Goal: Transaction & Acquisition: Book appointment/travel/reservation

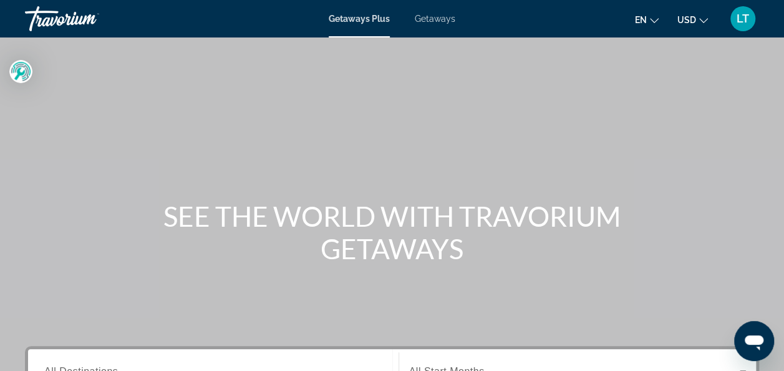
click at [430, 16] on span "Getaways" at bounding box center [435, 19] width 41 height 10
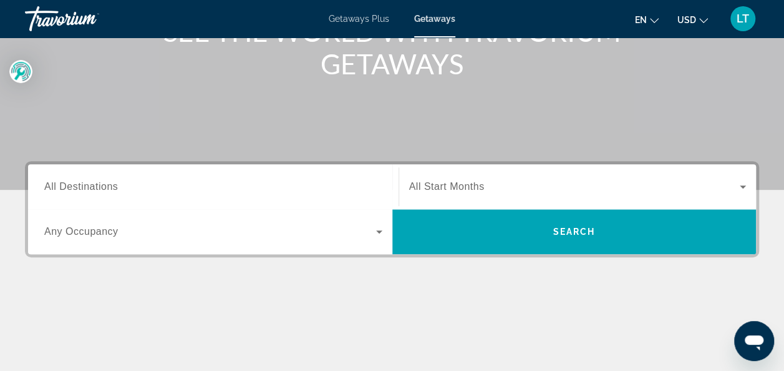
scroll to position [187, 0]
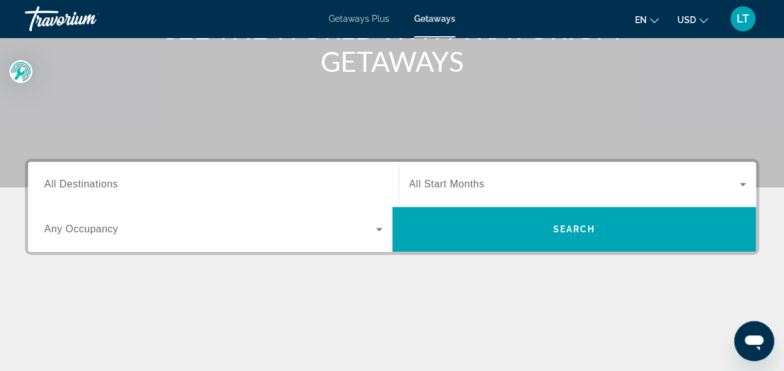
click at [92, 185] on span "All Destinations" at bounding box center [81, 183] width 74 height 11
click at [92, 185] on input "Destination All Destinations" at bounding box center [213, 184] width 338 height 15
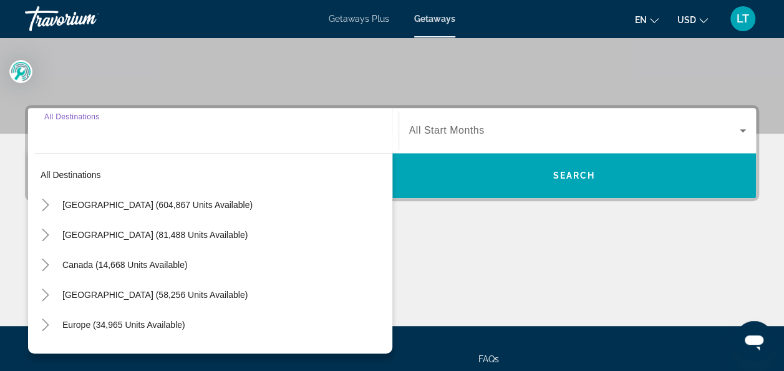
scroll to position [304, 0]
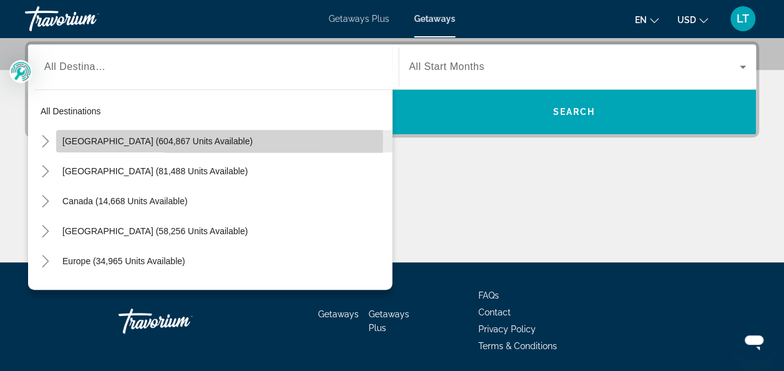
click at [115, 140] on span "[GEOGRAPHIC_DATA] (604,867 units available)" at bounding box center [157, 141] width 190 height 10
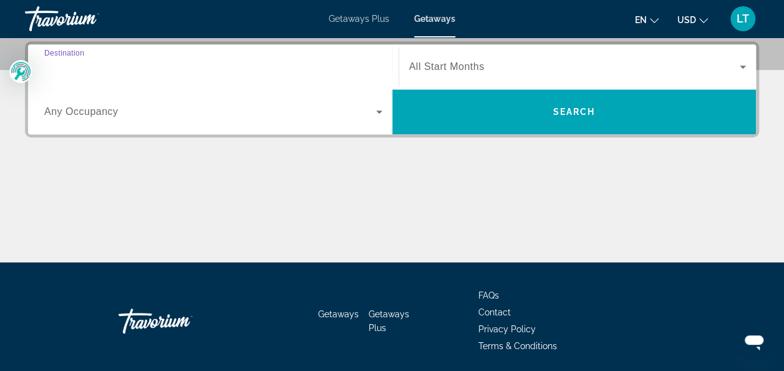
type input "**********"
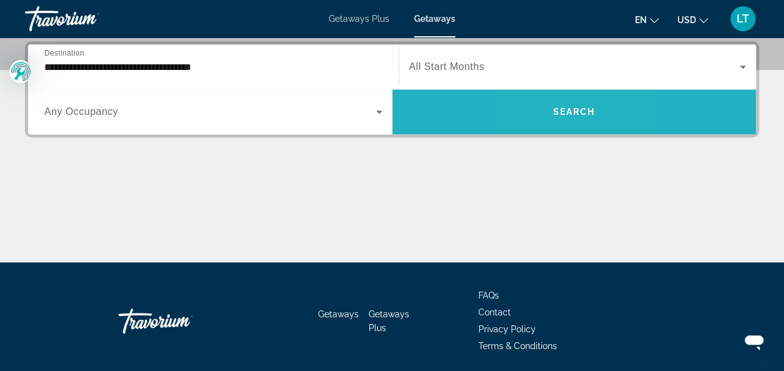
click at [547, 105] on span "Search widget" at bounding box center [574, 112] width 364 height 30
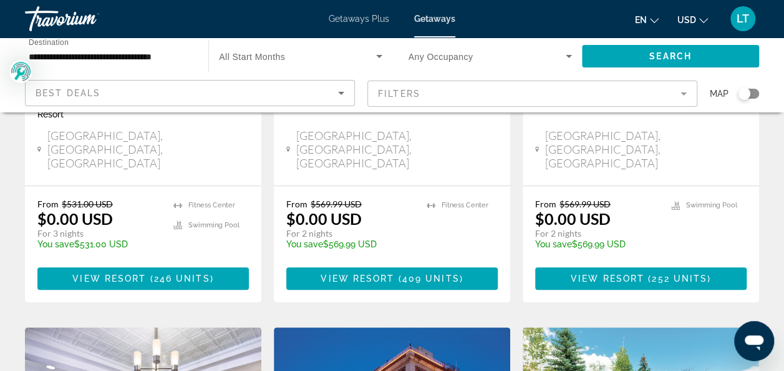
scroll to position [312, 0]
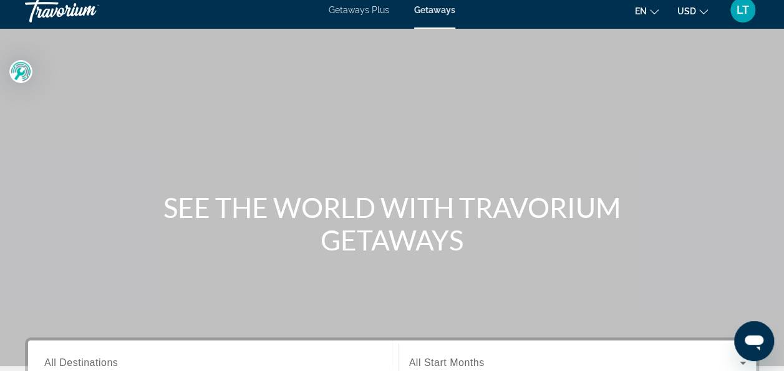
scroll to position [125, 0]
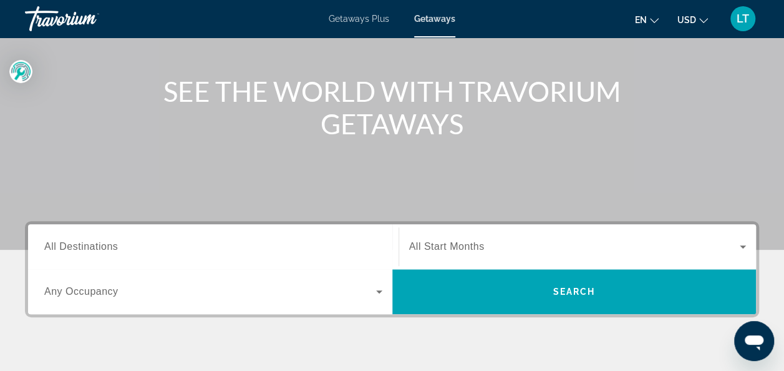
click at [80, 246] on span "All Destinations" at bounding box center [81, 246] width 74 height 11
click at [80, 246] on input "Destination All Destinations" at bounding box center [213, 247] width 338 height 15
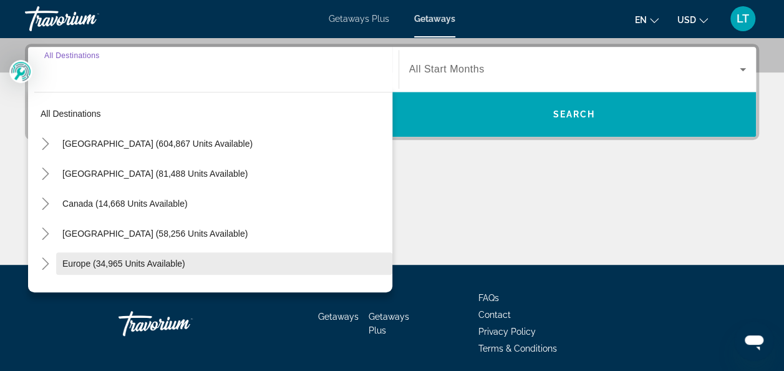
scroll to position [304, 0]
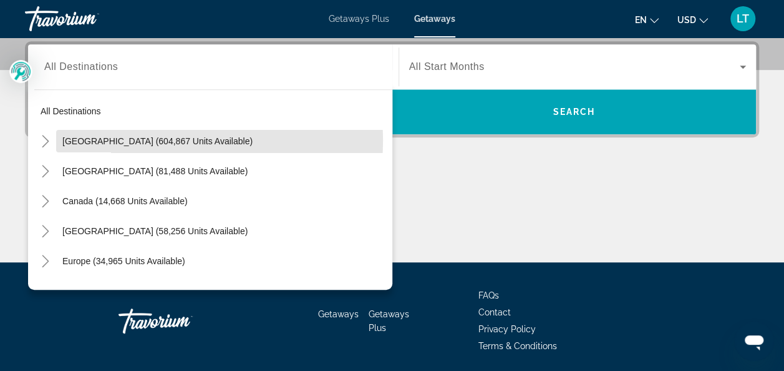
click at [167, 141] on span "[GEOGRAPHIC_DATA] (604,867 units available)" at bounding box center [157, 141] width 190 height 10
type input "**********"
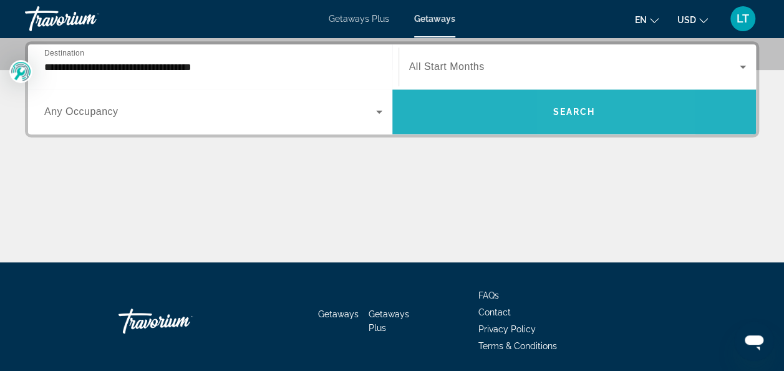
click at [568, 112] on span "Search" at bounding box center [574, 112] width 42 height 10
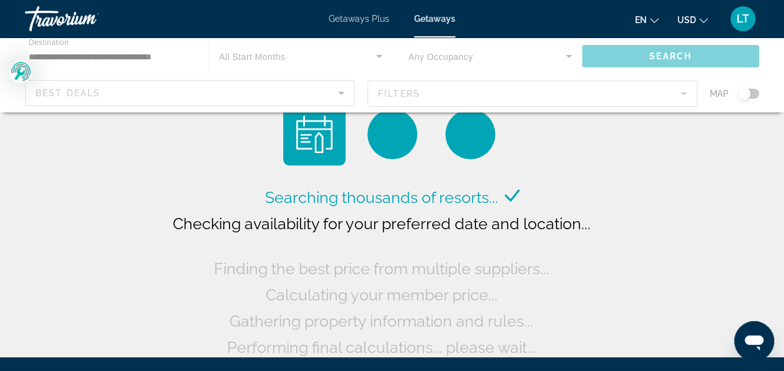
click at [140, 59] on div "Main content" at bounding box center [392, 74] width 784 height 75
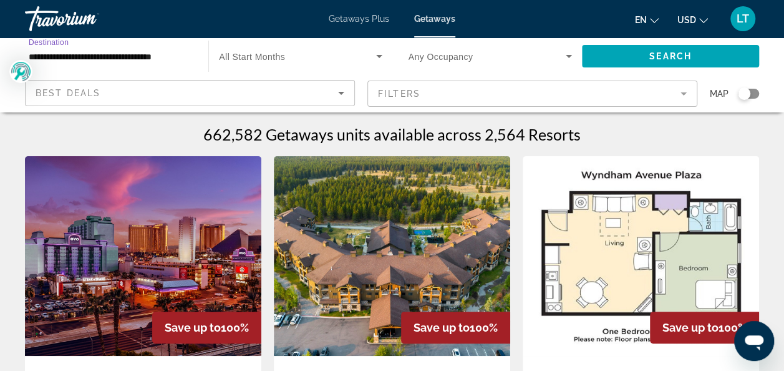
click at [82, 56] on input "**********" at bounding box center [110, 56] width 163 height 15
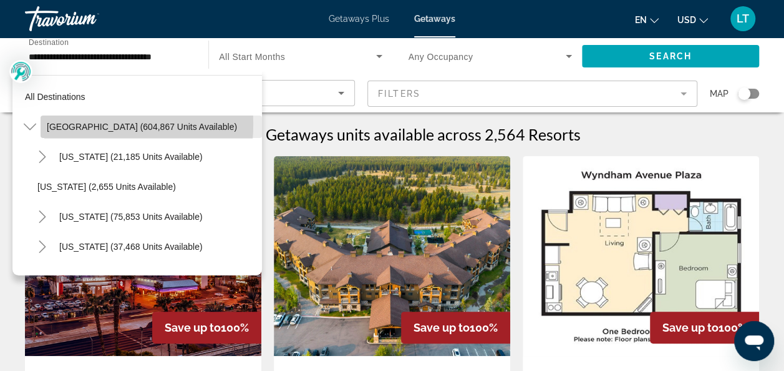
click at [70, 124] on span "[GEOGRAPHIC_DATA] (604,867 units available)" at bounding box center [142, 127] width 190 height 10
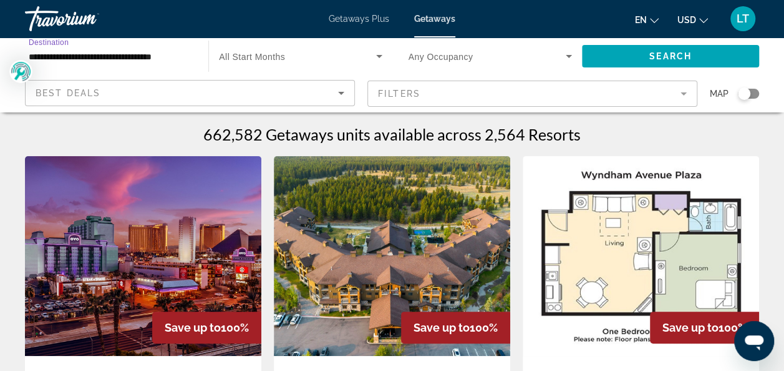
click at [143, 56] on input "**********" at bounding box center [110, 56] width 163 height 15
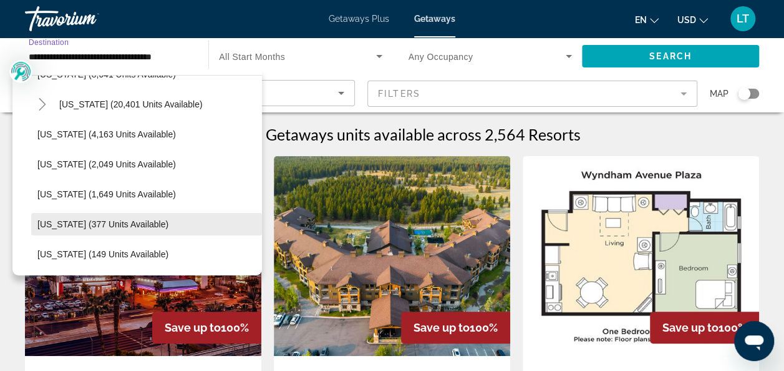
scroll to position [312, 0]
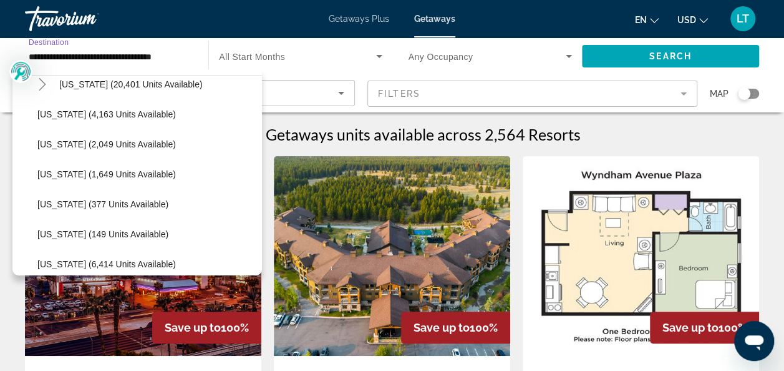
click at [99, 261] on span "[US_STATE] (6,414 units available)" at bounding box center [106, 264] width 138 height 10
type input "**********"
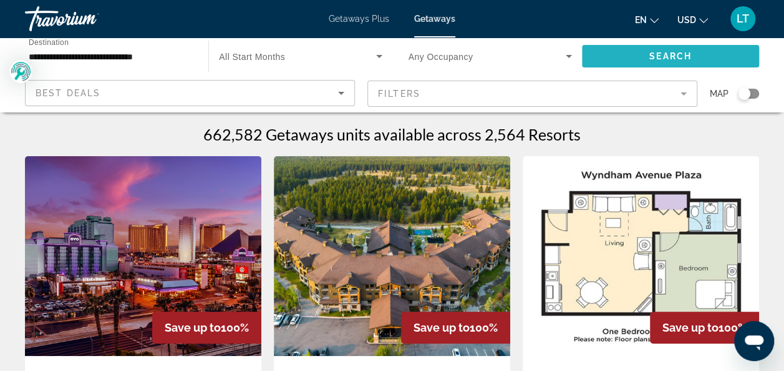
click at [655, 54] on span "Search" at bounding box center [670, 56] width 42 height 10
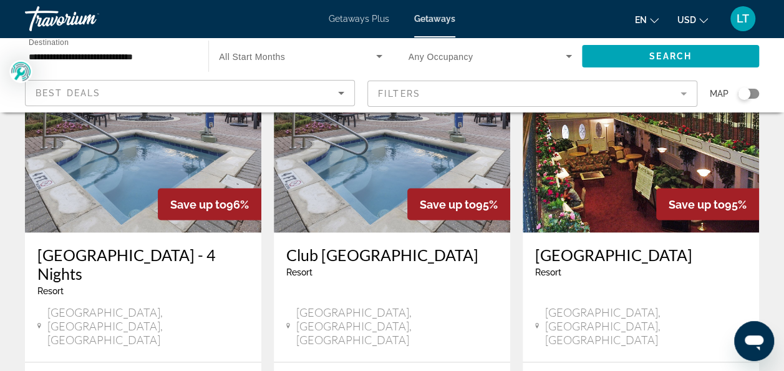
scroll to position [1123, 0]
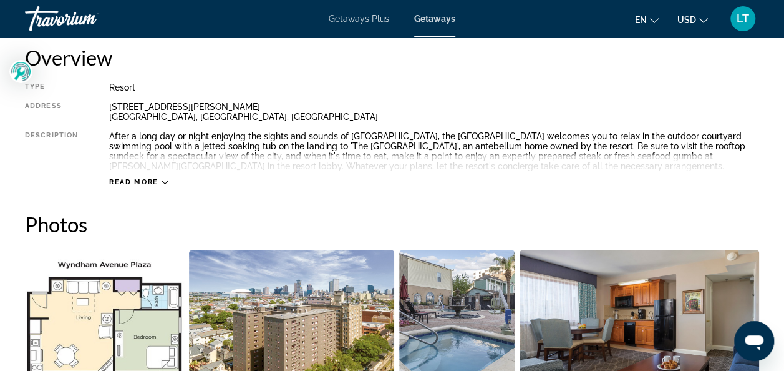
scroll to position [686, 0]
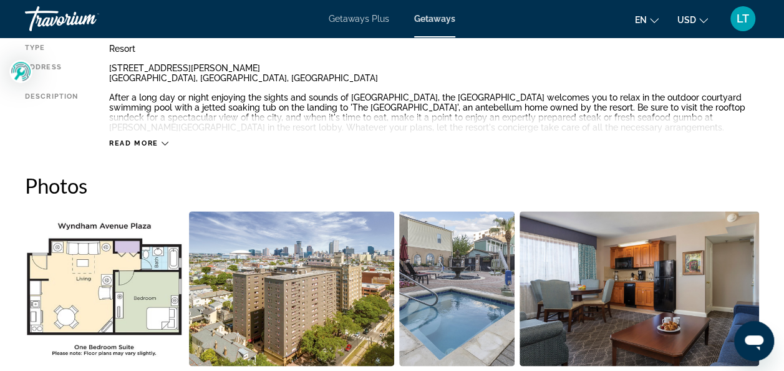
click at [165, 142] on icon "Main content" at bounding box center [165, 143] width 7 height 7
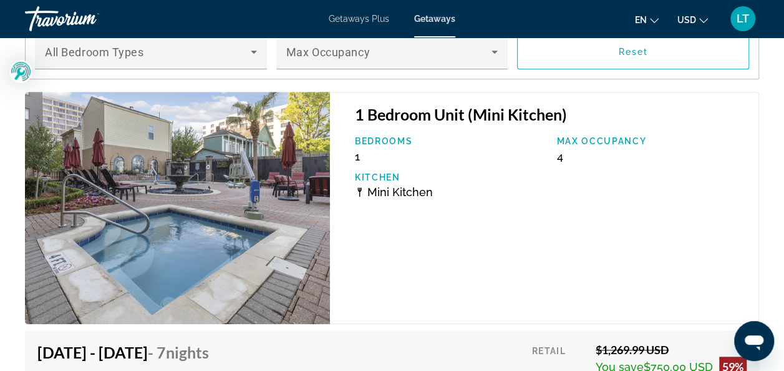
scroll to position [2558, 0]
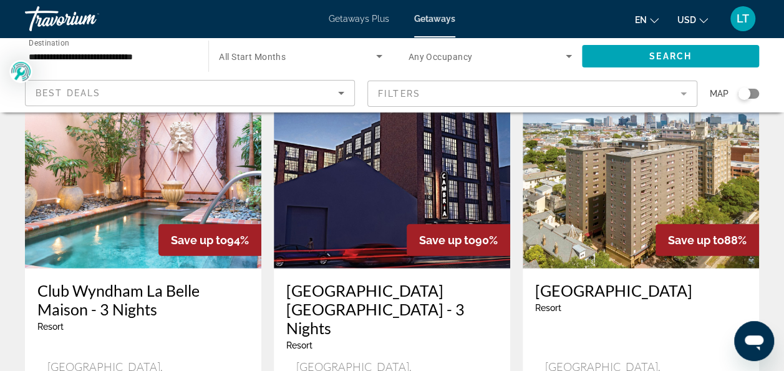
scroll to position [1497, 0]
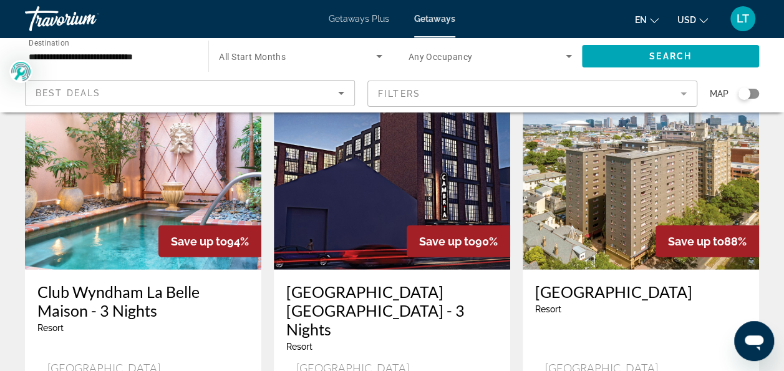
click at [626, 282] on div "[GEOGRAPHIC_DATA] - This is an adults only resort" at bounding box center [640, 302] width 211 height 41
click at [645, 172] on img "Main content" at bounding box center [641, 170] width 236 height 200
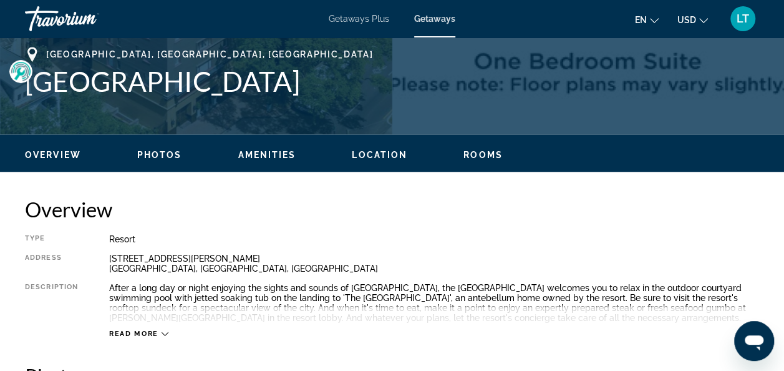
scroll to position [499, 0]
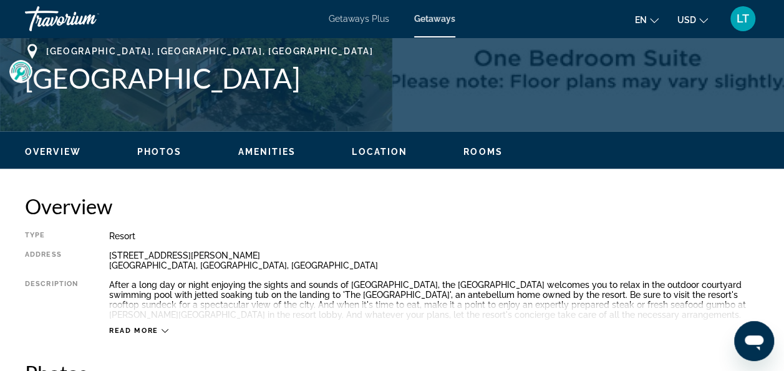
click at [164, 328] on icon "Main content" at bounding box center [165, 330] width 7 height 7
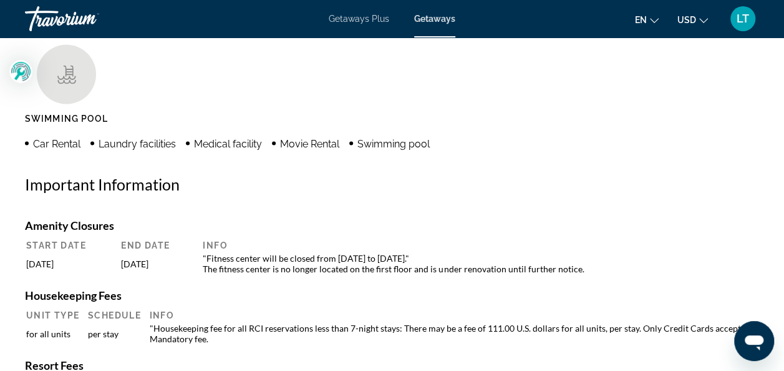
scroll to position [1310, 0]
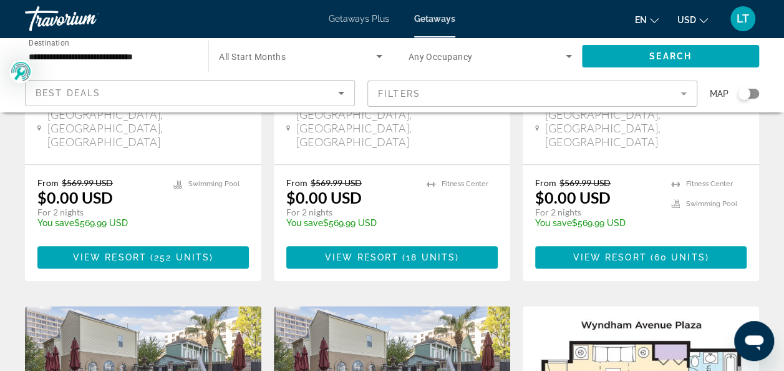
scroll to position [312, 0]
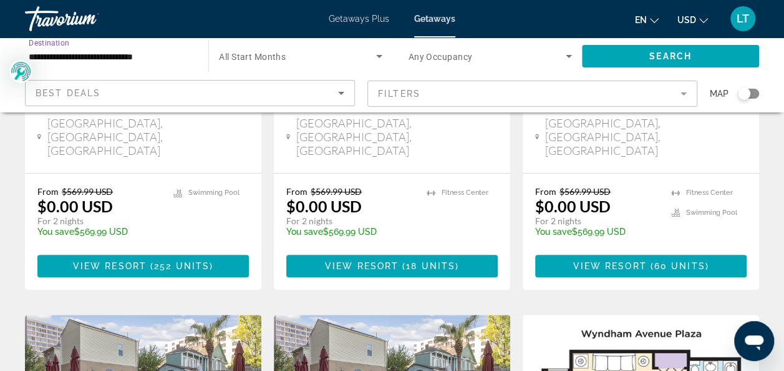
click at [64, 57] on input "**********" at bounding box center [110, 56] width 163 height 15
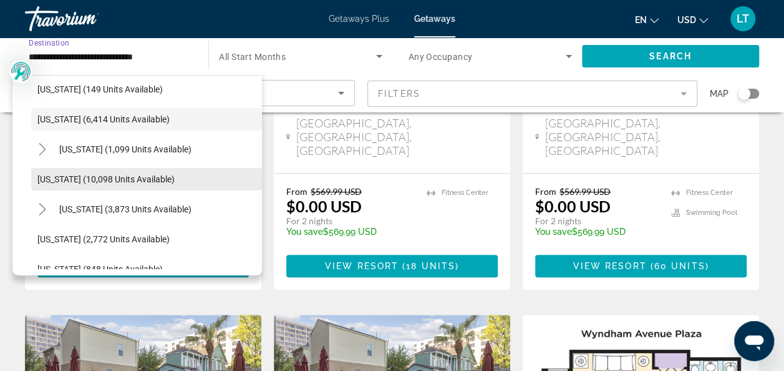
scroll to position [466, 0]
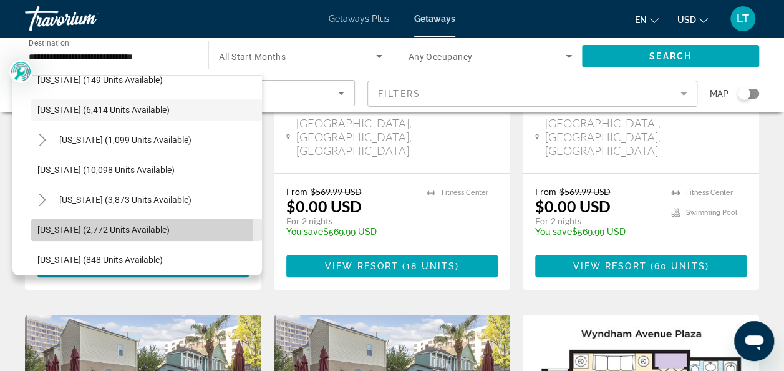
click at [135, 229] on span "[US_STATE] (2,772 units available)" at bounding box center [103, 230] width 132 height 10
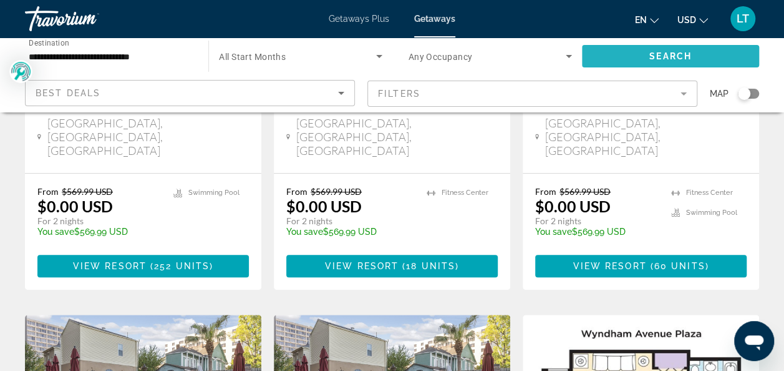
click at [661, 60] on span "Search" at bounding box center [670, 56] width 42 height 10
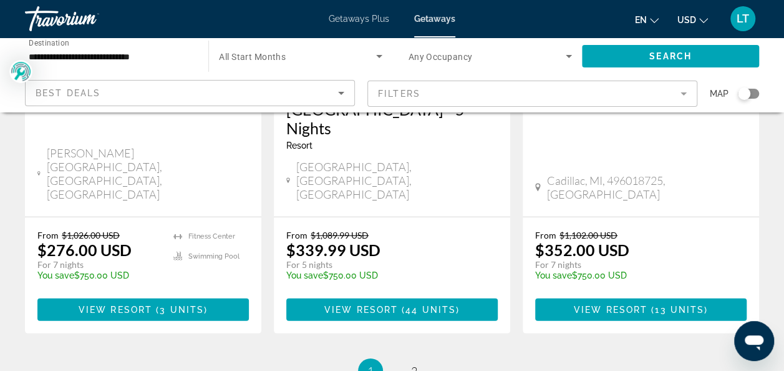
scroll to position [1747, 0]
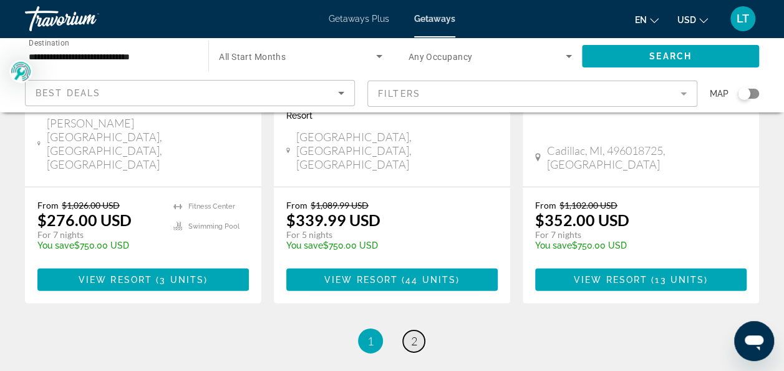
click at [416, 334] on span "2" at bounding box center [414, 341] width 6 height 14
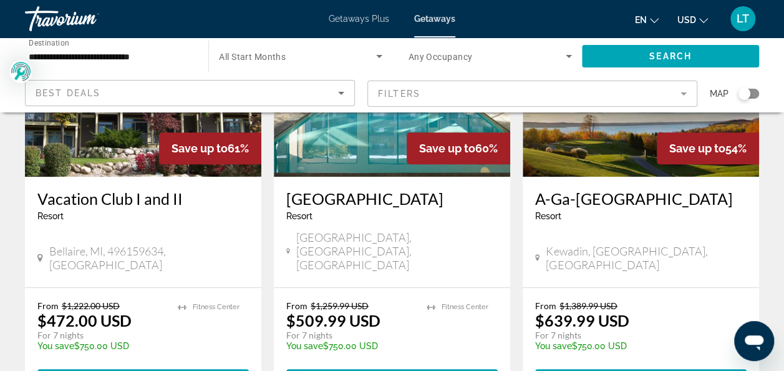
scroll to position [250, 0]
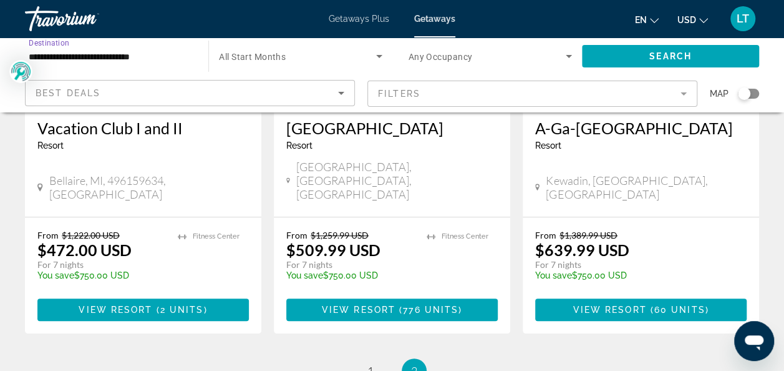
click at [46, 57] on input "**********" at bounding box center [110, 56] width 163 height 15
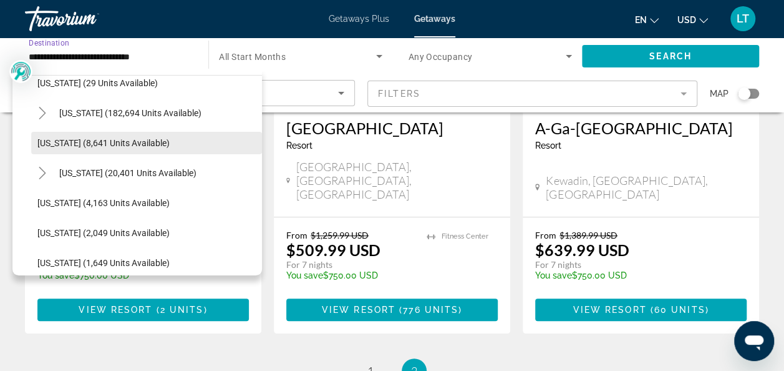
scroll to position [211, 0]
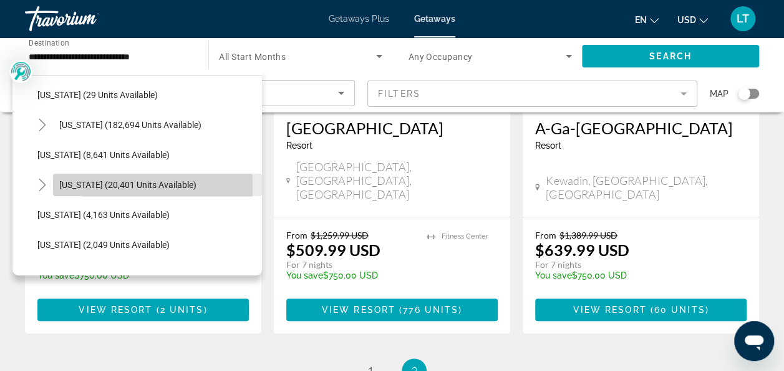
click at [89, 185] on span "[US_STATE] (20,401 units available)" at bounding box center [127, 185] width 137 height 10
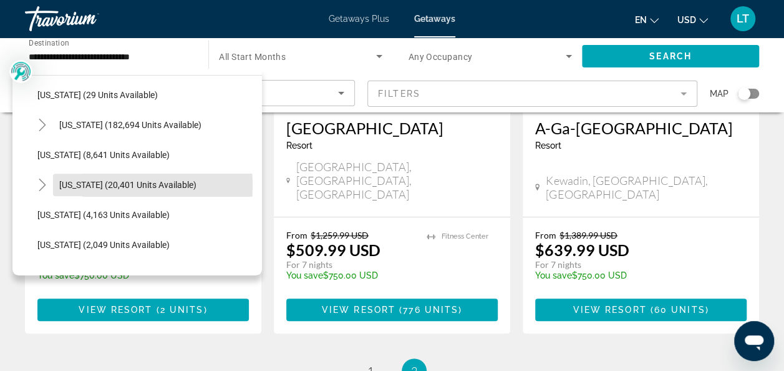
type input "**********"
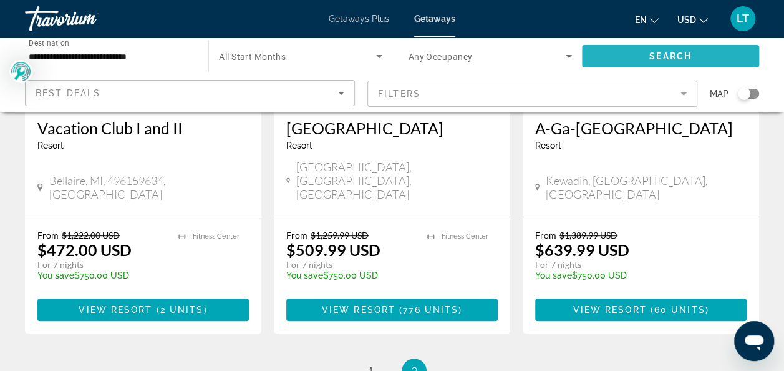
click at [659, 59] on span "Search" at bounding box center [670, 56] width 42 height 10
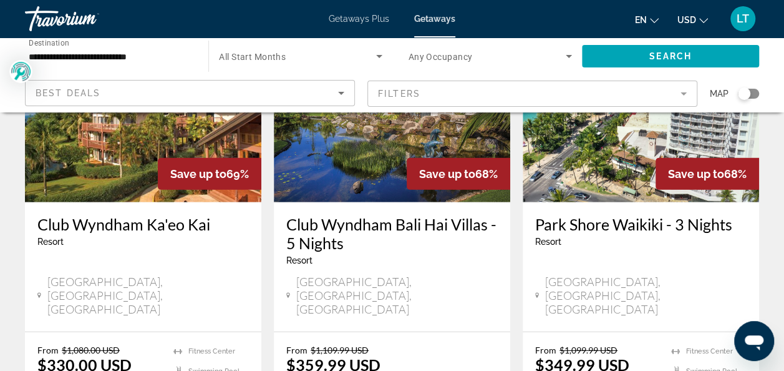
scroll to position [1622, 0]
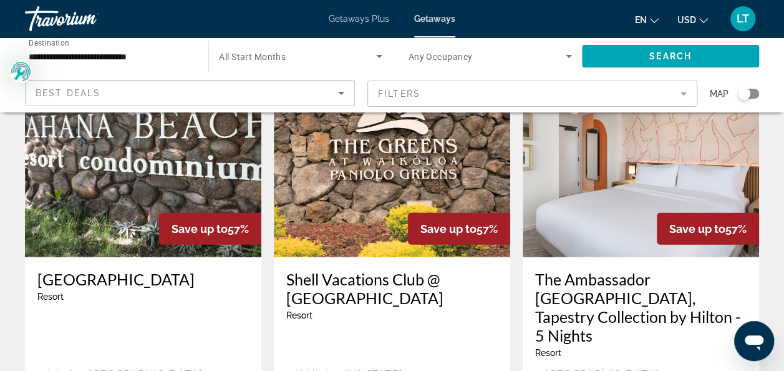
scroll to position [1560, 0]
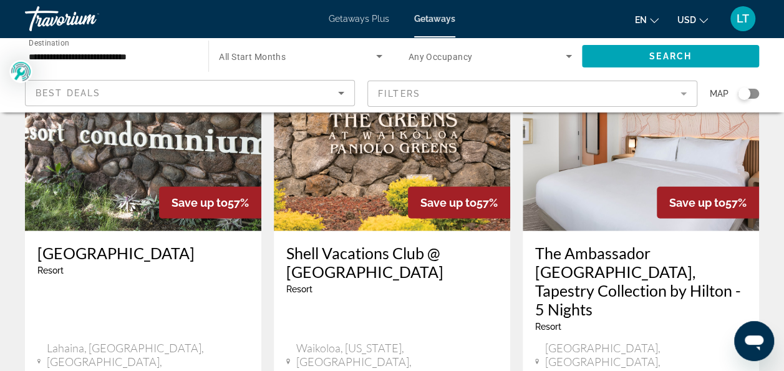
click at [595, 243] on div "The [GEOGRAPHIC_DATA], Tapestry Collection by Hilton - 5 Nights Resort - This i…" at bounding box center [640, 291] width 211 height 97
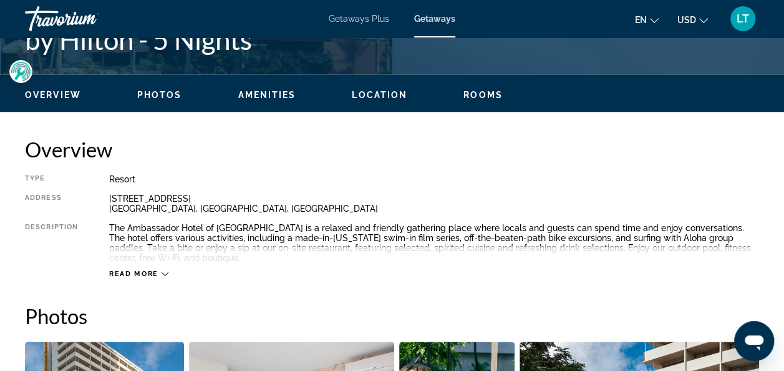
scroll to position [624, 0]
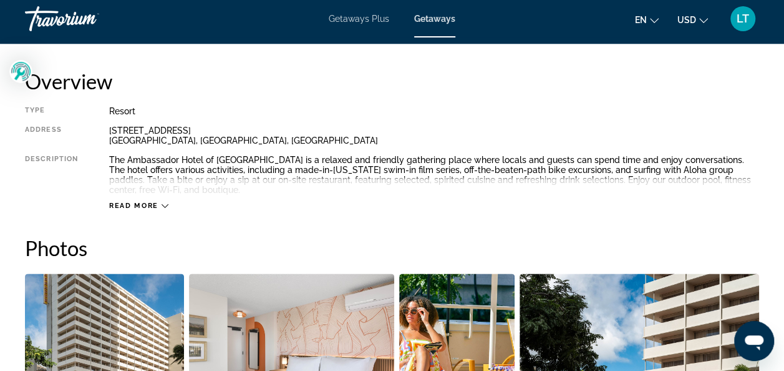
click at [163, 205] on icon "Main content" at bounding box center [165, 205] width 7 height 7
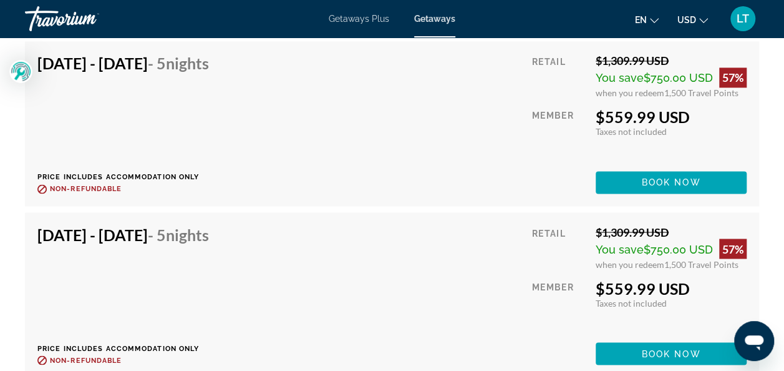
scroll to position [3369, 0]
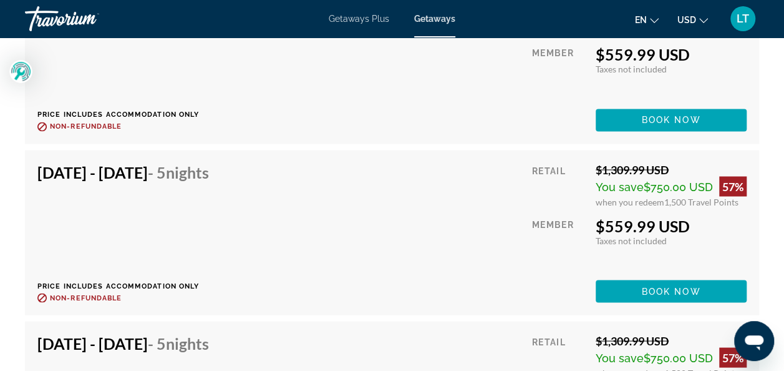
click at [342, 238] on div "[DATE] - [DATE] - 5 Nights Price includes accommodation only Refundable until :…" at bounding box center [391, 232] width 709 height 140
click at [644, 293] on span "Book now" at bounding box center [671, 291] width 59 height 10
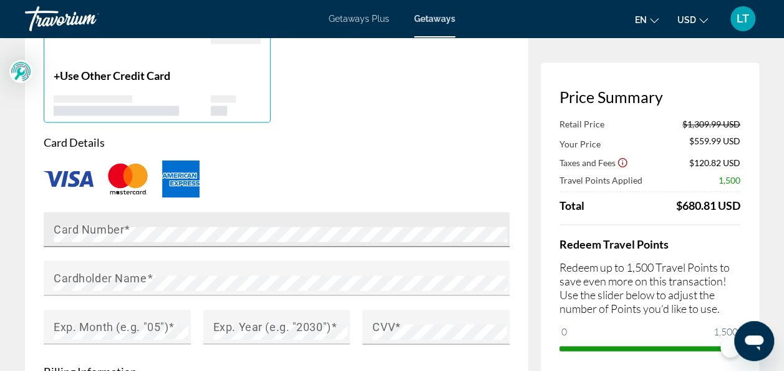
scroll to position [1061, 0]
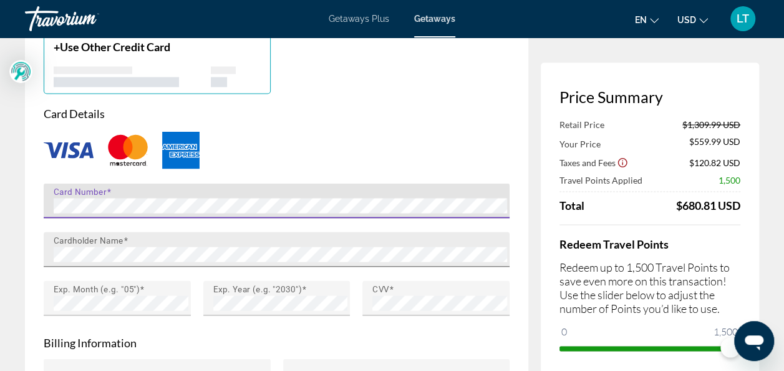
type input "**********"
type input "********"
type input "**"
type input "*****"
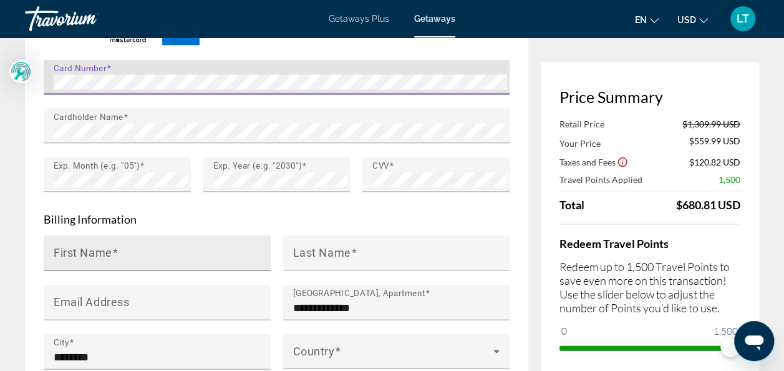
scroll to position [1185, 0]
